Goal: Information Seeking & Learning: Learn about a topic

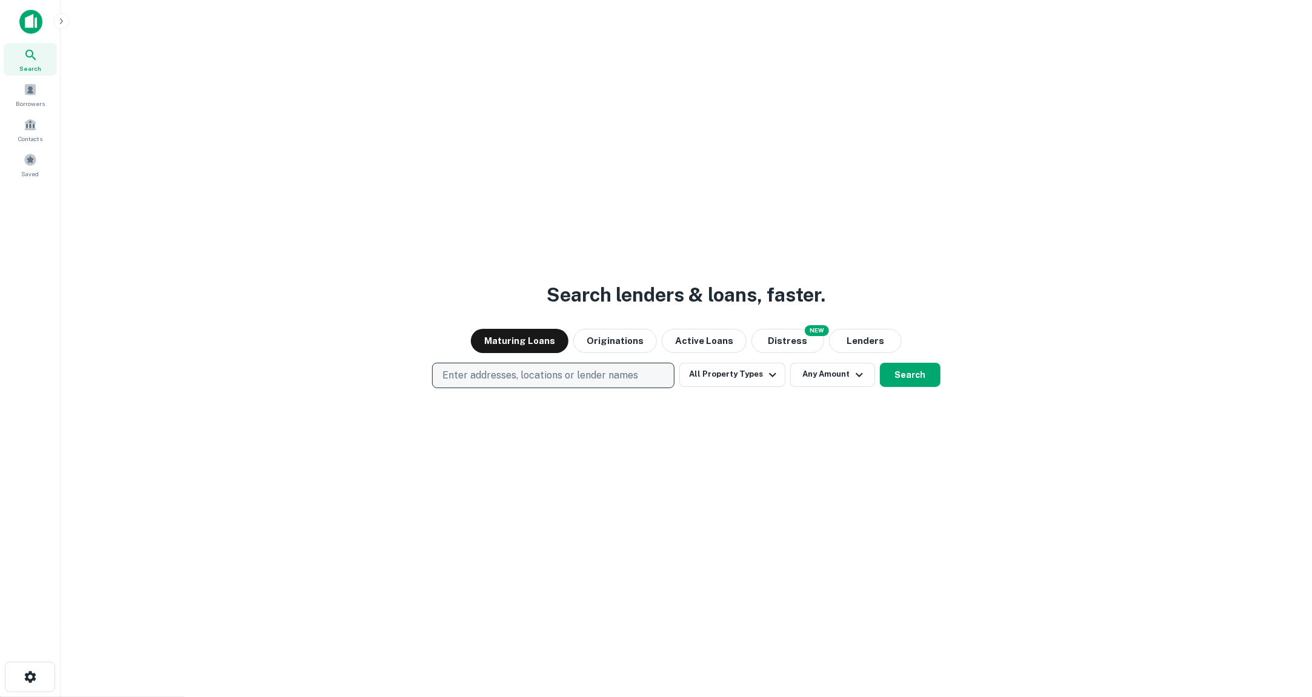
click at [529, 382] on button "Enter addresses, locations or lender names" at bounding box center [553, 375] width 242 height 25
type input "****"
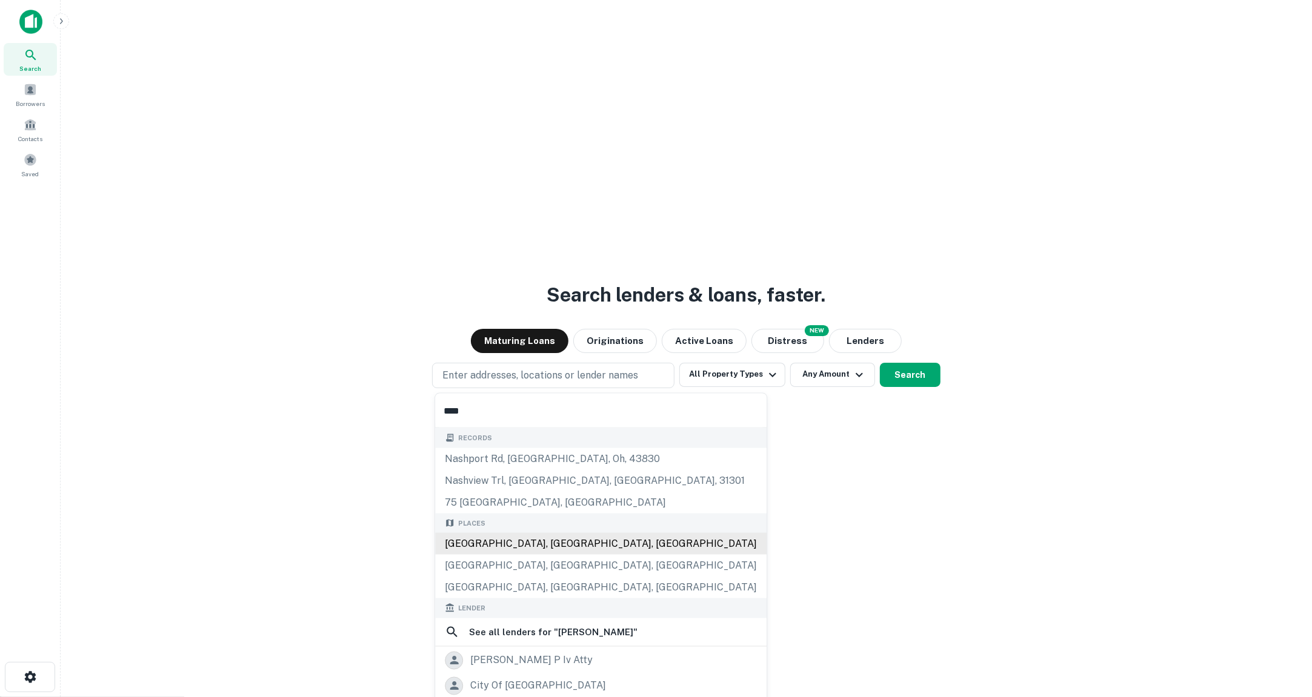
click at [559, 534] on div "Nashville, TN, USA" at bounding box center [600, 544] width 331 height 22
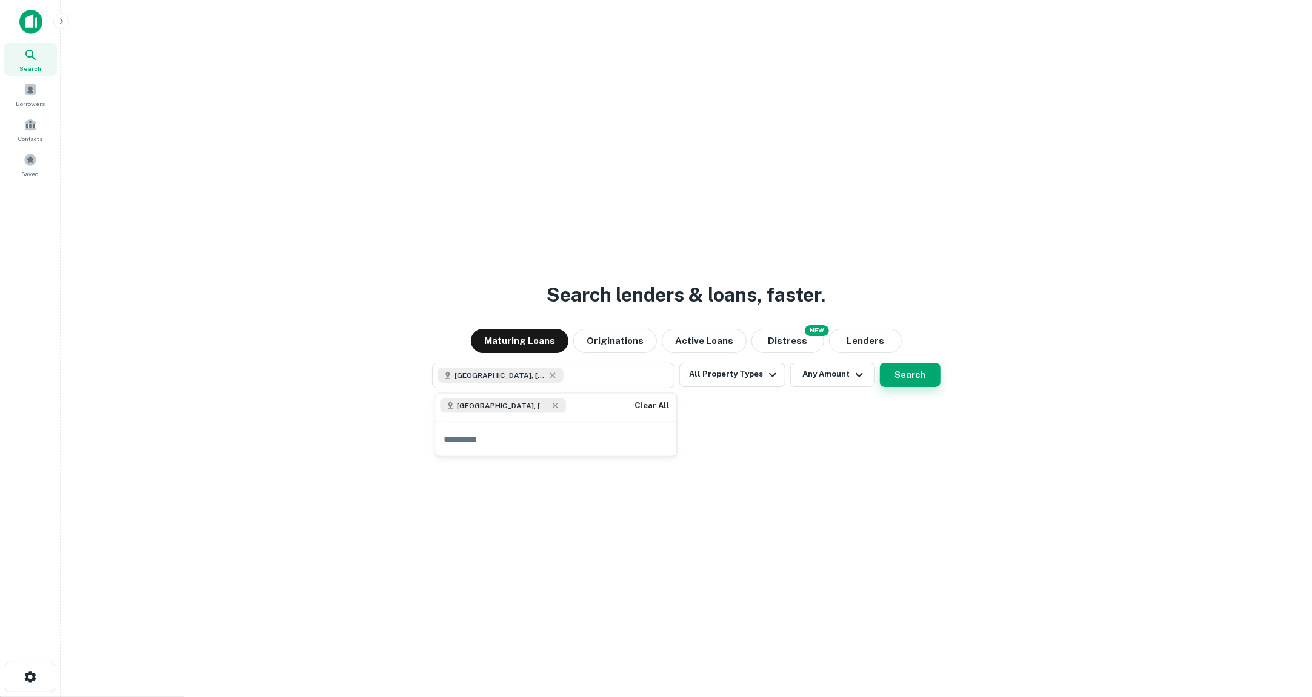
click at [893, 364] on button "Search" at bounding box center [910, 375] width 61 height 24
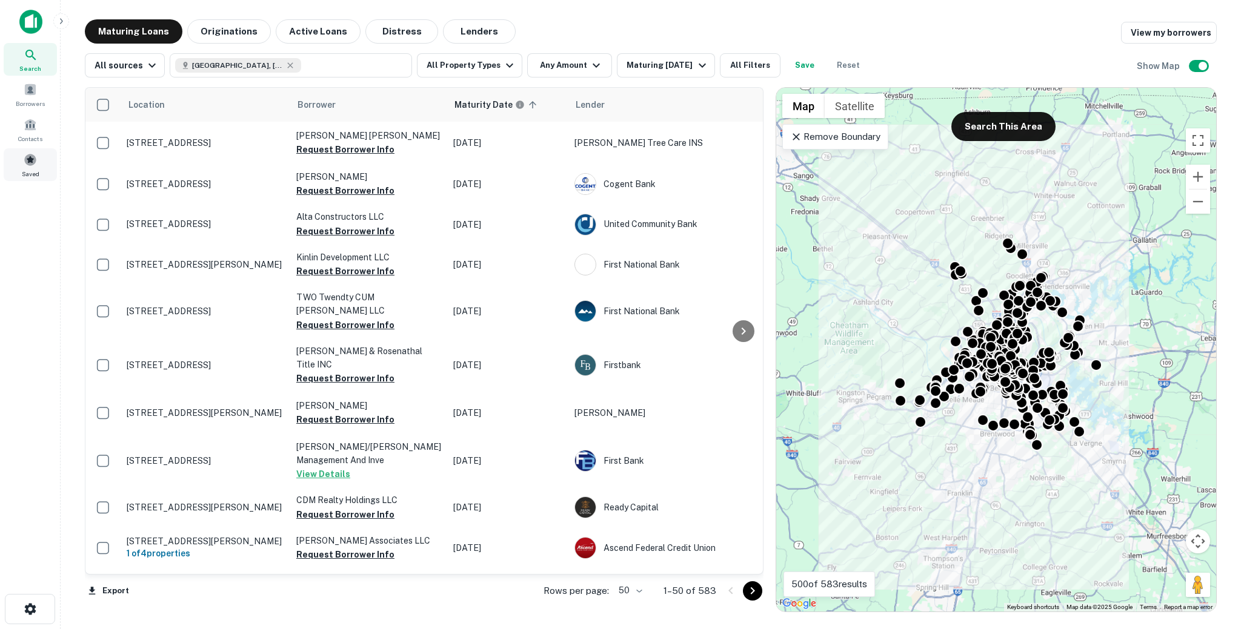
click at [25, 167] on div "Saved" at bounding box center [30, 164] width 53 height 33
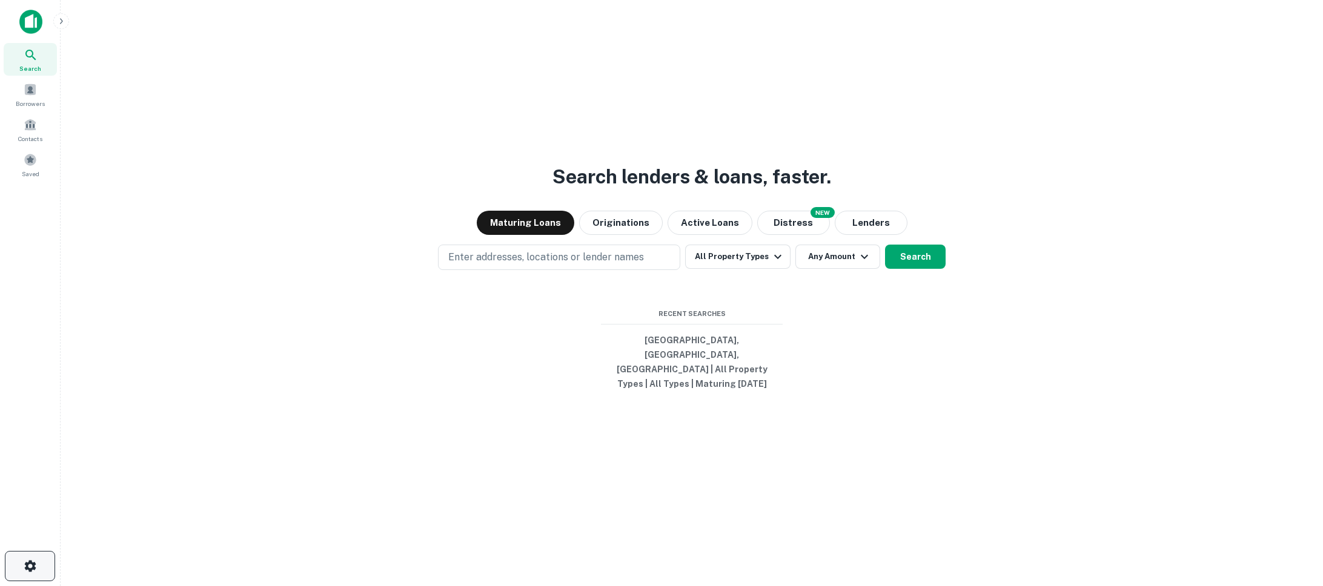
click at [21, 557] on button "button" at bounding box center [30, 566] width 50 height 30
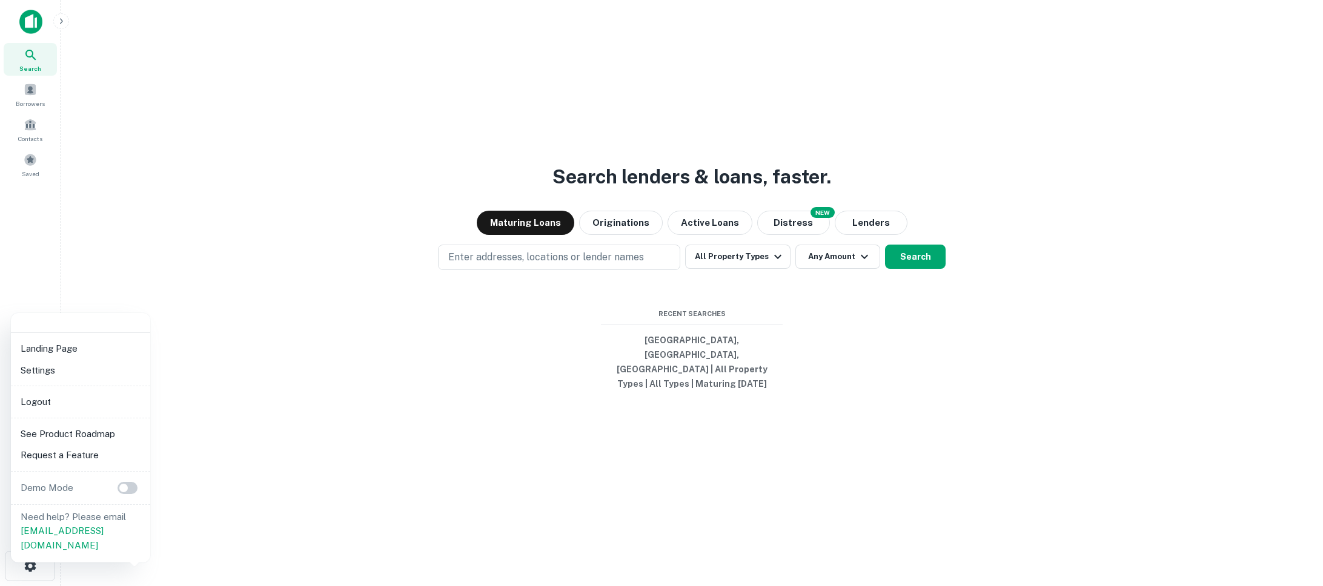
click at [126, 165] on div at bounding box center [661, 293] width 1323 height 586
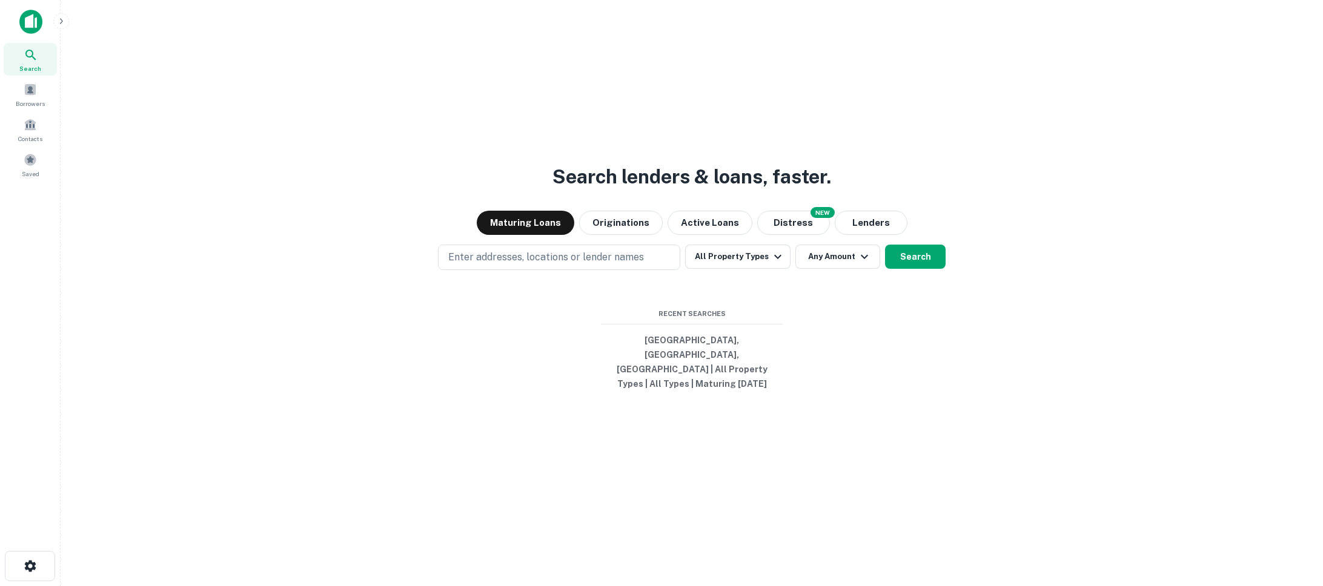
click at [63, 28] on main "Search lenders & loans, faster. Maturing Loans Originations Active Loans NEW Di…" at bounding box center [692, 293] width 1263 height 586
click at [63, 21] on icon "button" at bounding box center [61, 21] width 10 height 10
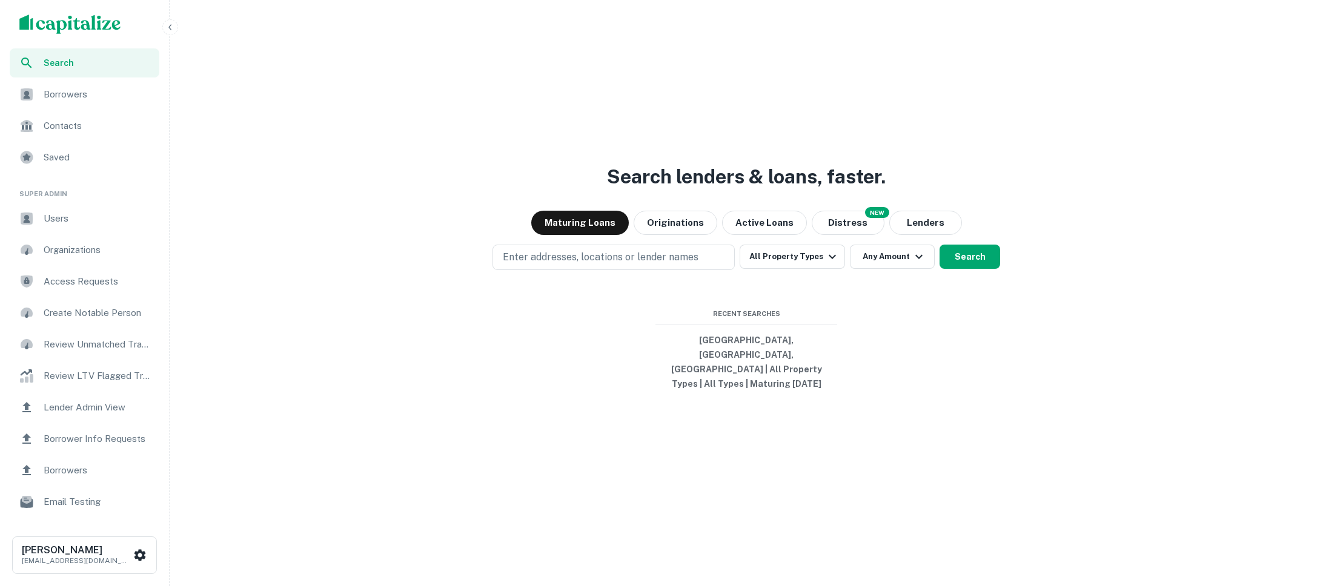
click at [75, 220] on span "Users" at bounding box center [98, 218] width 108 height 15
click at [102, 221] on span "Users" at bounding box center [98, 218] width 108 height 15
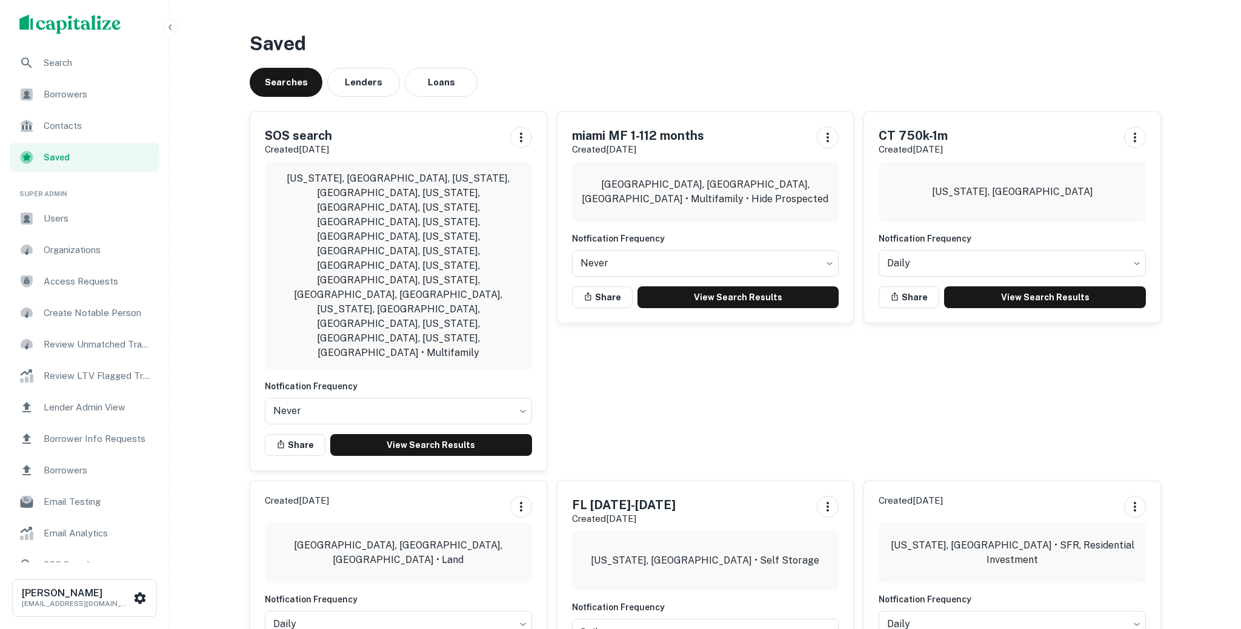
click at [88, 224] on span "Users" at bounding box center [98, 218] width 108 height 15
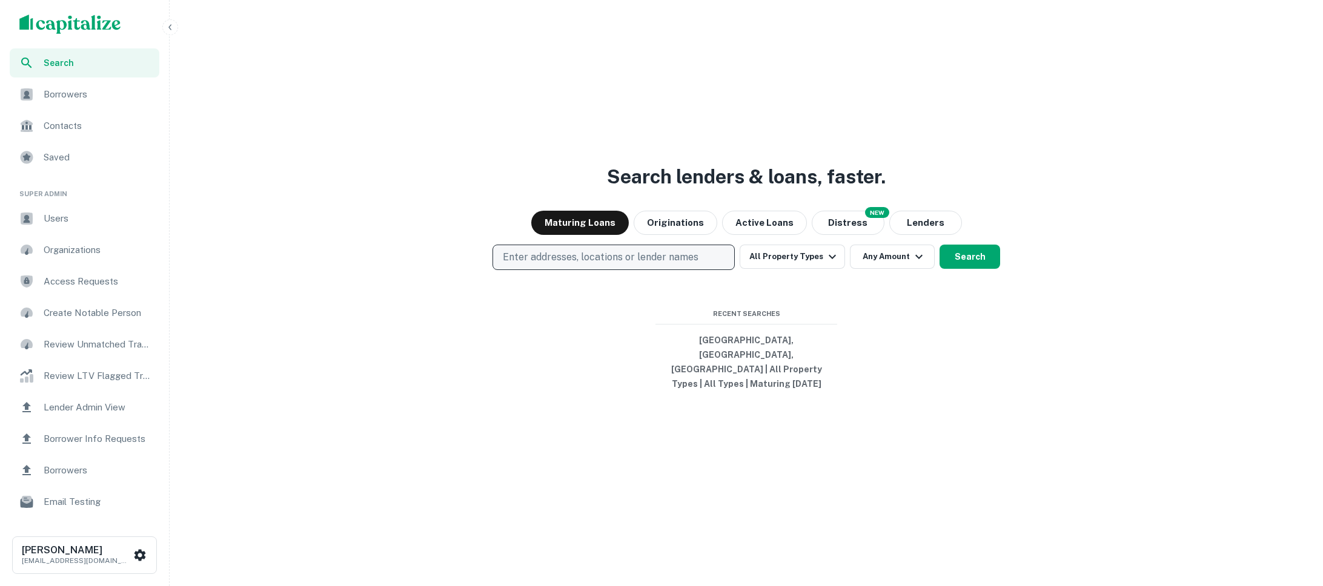
click at [629, 265] on p "Enter addresses, locations or lender names" at bounding box center [601, 257] width 196 height 15
type input "*********"
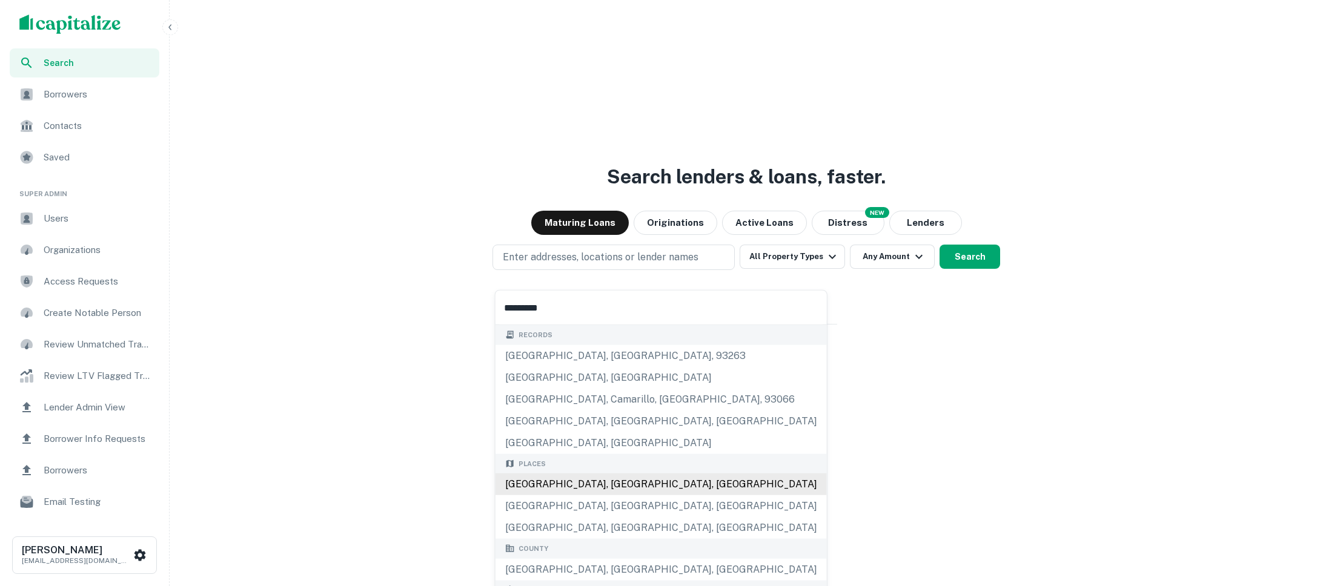
click at [585, 480] on div "[GEOGRAPHIC_DATA], [GEOGRAPHIC_DATA], [GEOGRAPHIC_DATA]" at bounding box center [661, 485] width 331 height 22
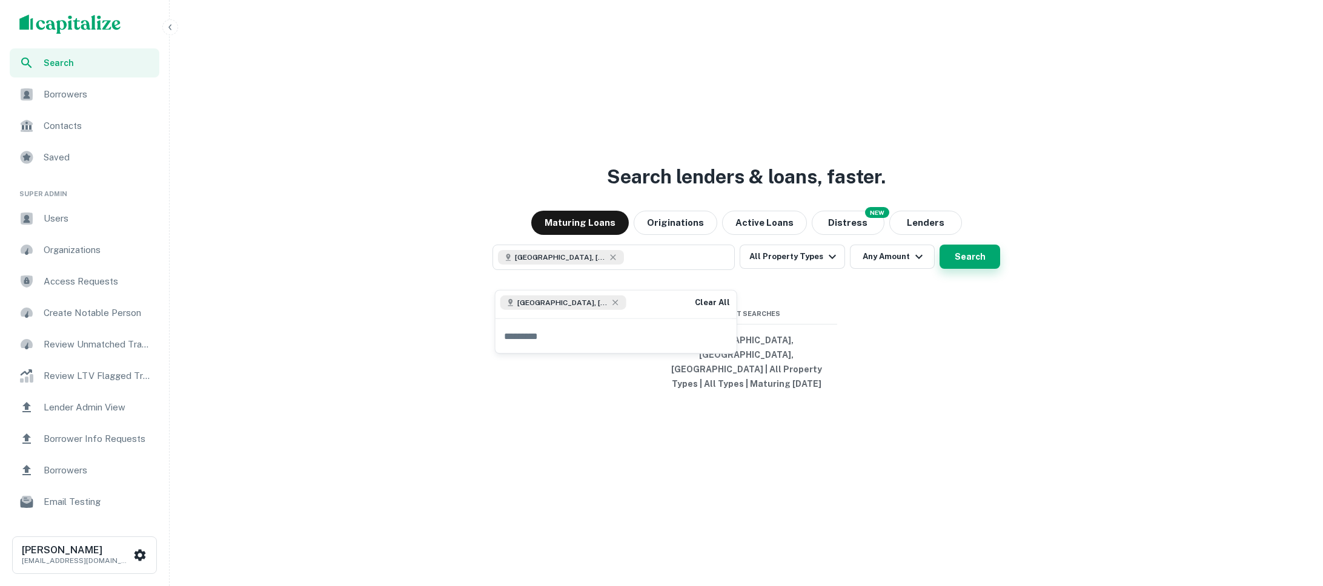
click at [977, 269] on button "Search" at bounding box center [970, 257] width 61 height 24
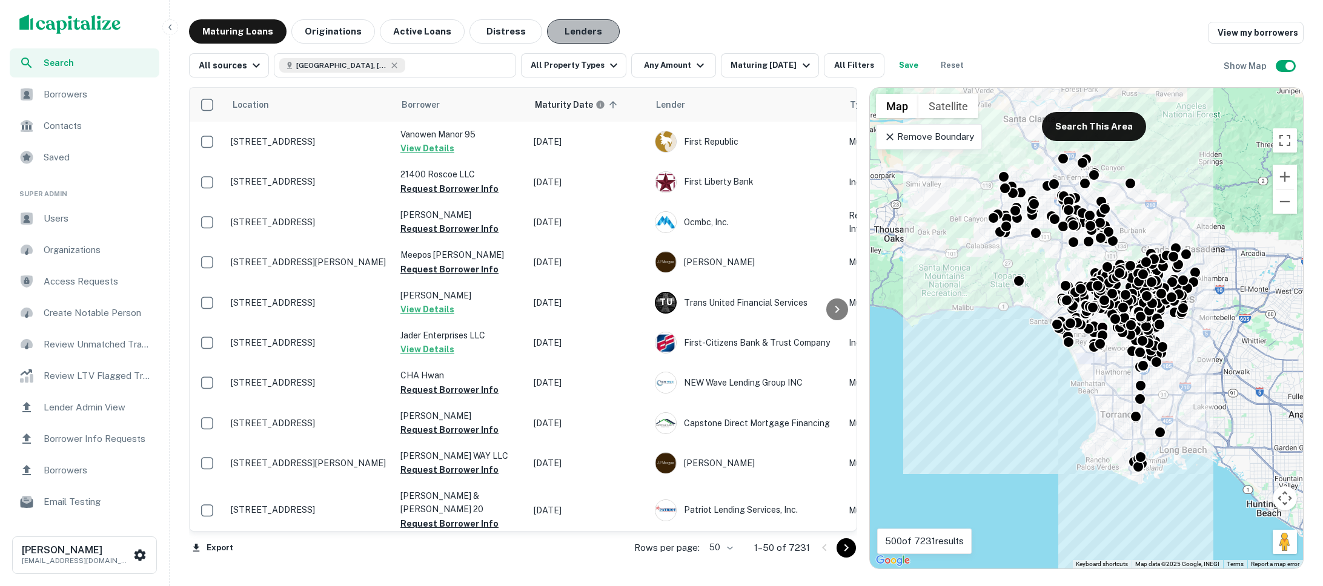
click at [577, 39] on button "Lenders" at bounding box center [583, 31] width 73 height 24
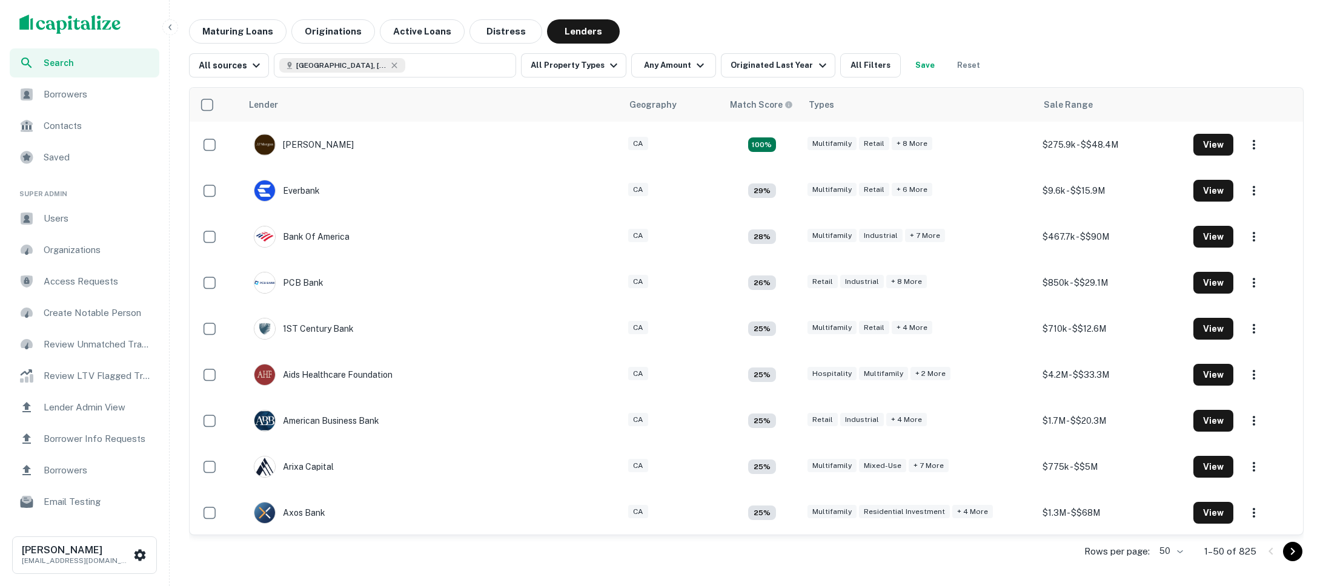
click at [90, 211] on span "Users" at bounding box center [98, 218] width 108 height 15
